Goal: Task Accomplishment & Management: Use online tool/utility

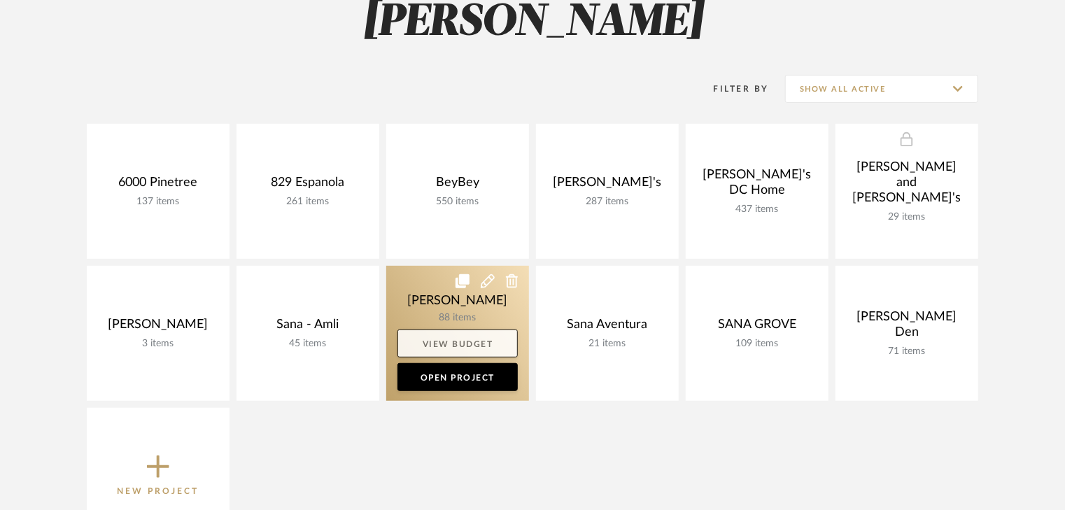
scroll to position [224, 0]
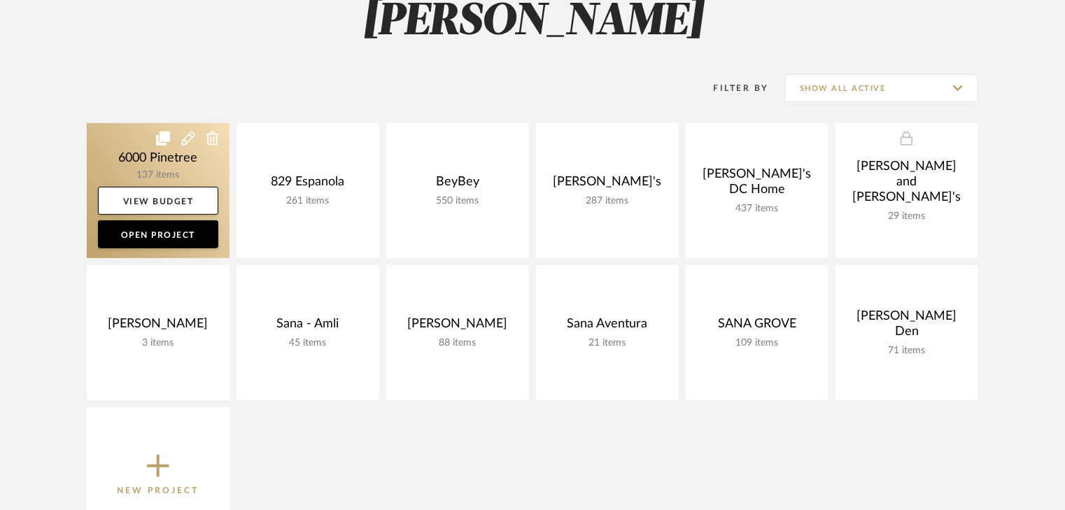
click at [123, 155] on link at bounding box center [158, 190] width 143 height 135
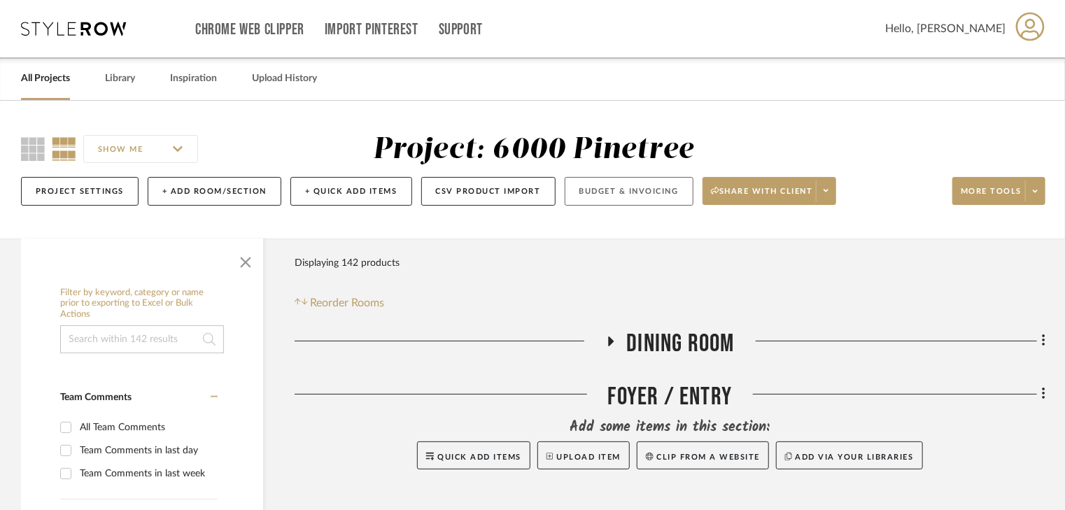
click at [630, 195] on button "Budget & Invoicing" at bounding box center [629, 191] width 129 height 29
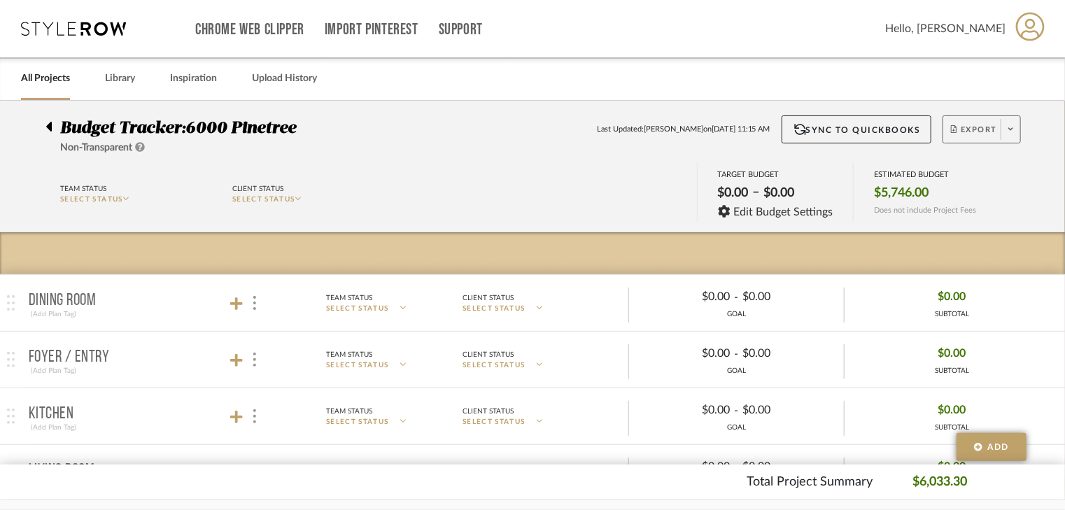
click at [1011, 132] on icon at bounding box center [1011, 129] width 5 height 8
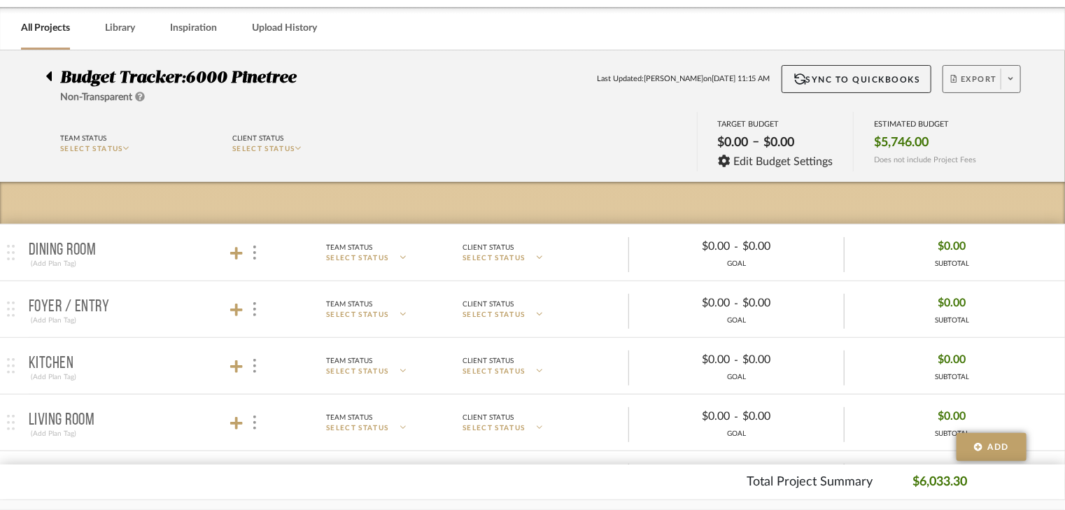
scroll to position [112, 0]
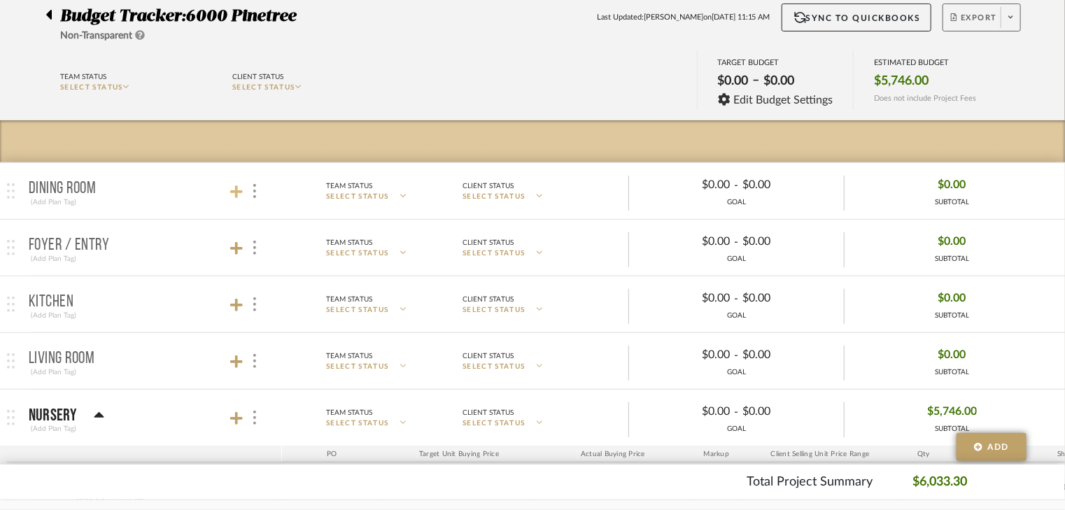
click at [232, 192] on icon at bounding box center [236, 192] width 13 height 14
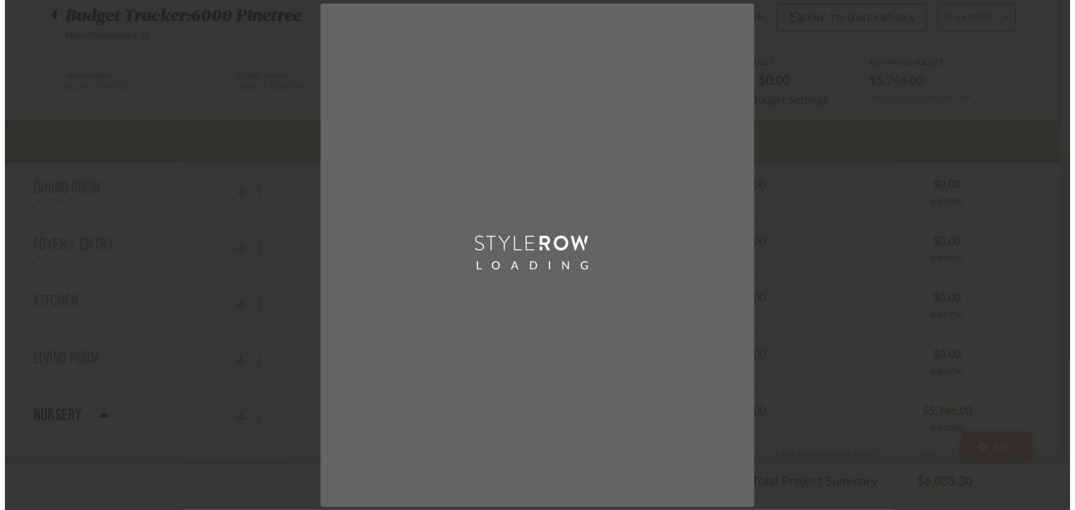
scroll to position [0, 0]
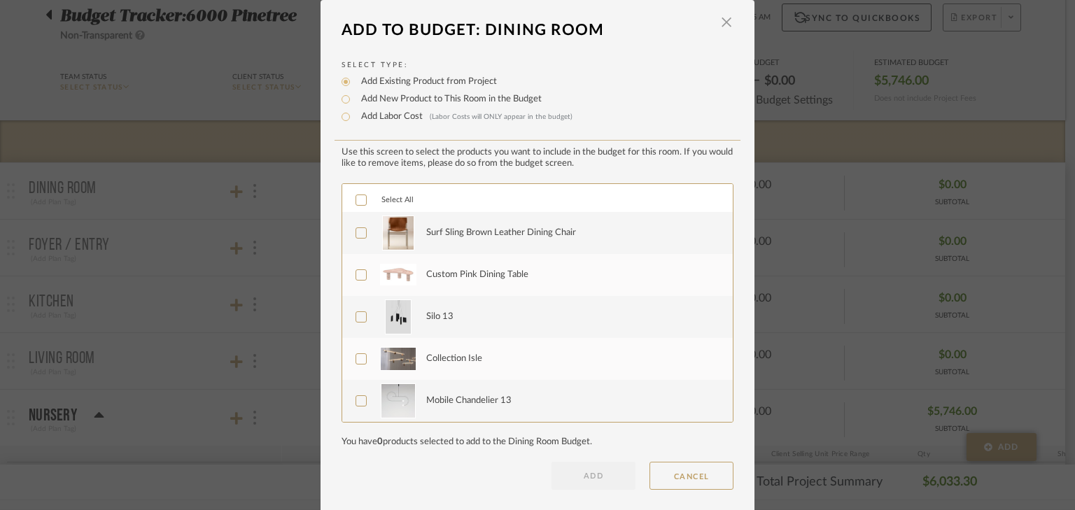
click at [356, 232] on icon at bounding box center [361, 233] width 10 height 10
click at [358, 274] on icon at bounding box center [361, 275] width 10 height 10
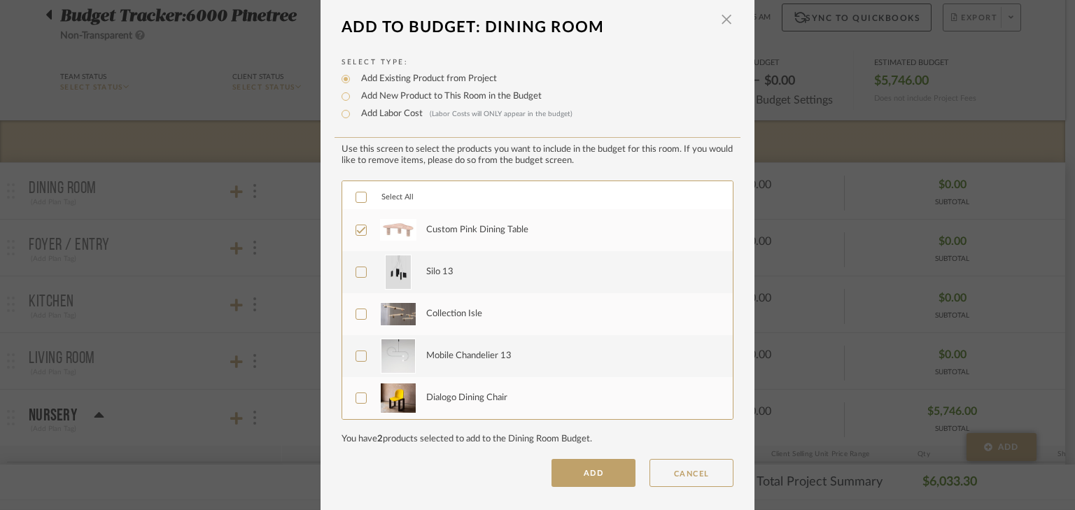
scroll to position [5, 0]
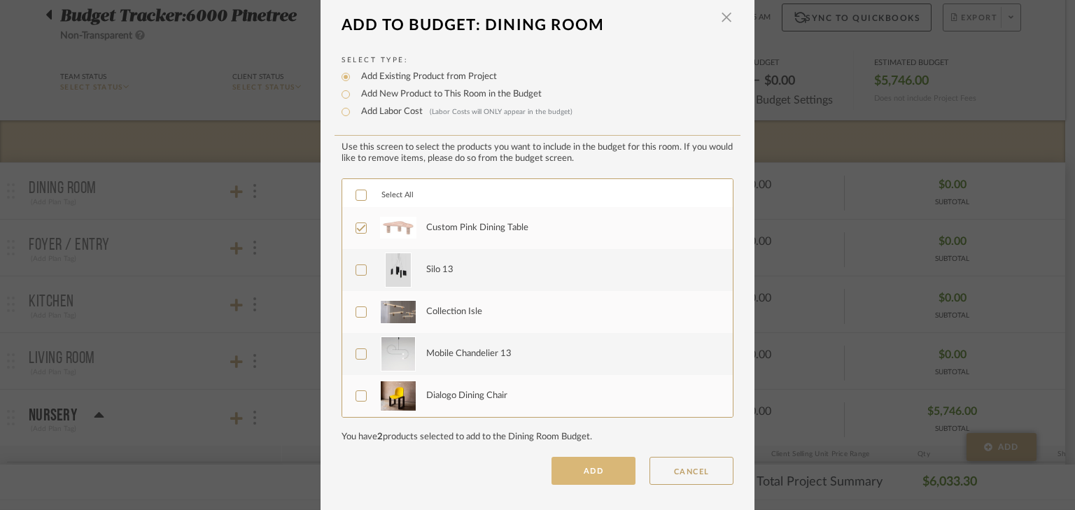
click at [594, 468] on button "ADD" at bounding box center [594, 471] width 84 height 28
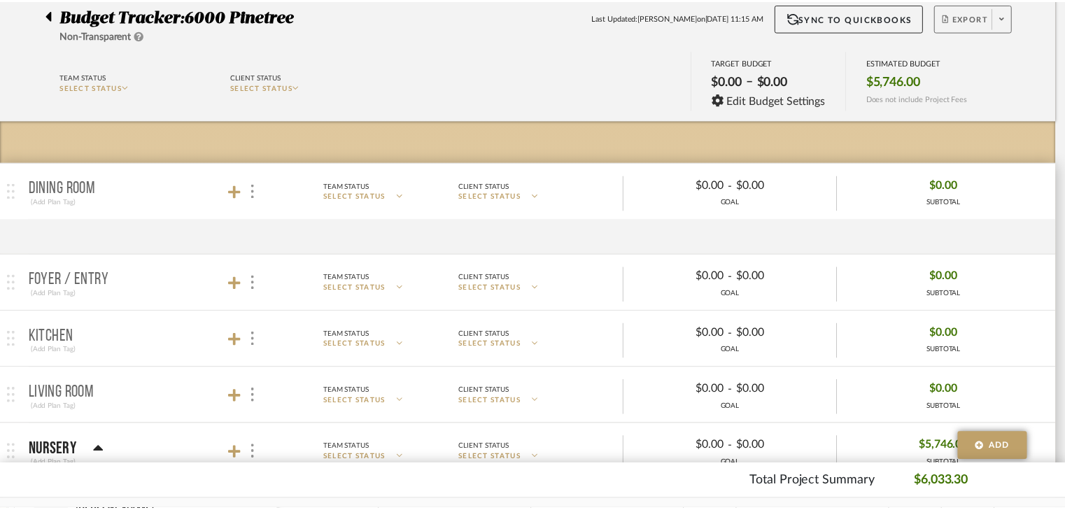
scroll to position [112, 0]
